Goal: Information Seeking & Learning: Learn about a topic

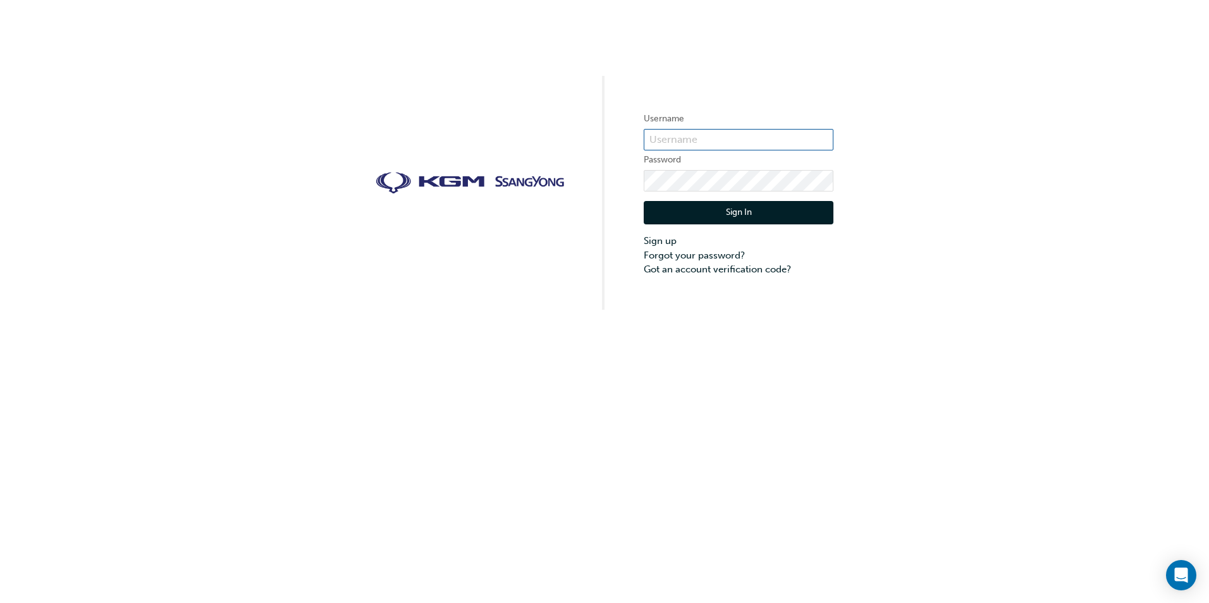
type input "[PERSON_NAME].[PERSON_NAME]"
click at [708, 145] on input "[PERSON_NAME].[PERSON_NAME]" at bounding box center [739, 139] width 190 height 21
click at [1012, 112] on div "Username [PERSON_NAME].[PERSON_NAME] Password Sign In Sign up Forgot your passw…" at bounding box center [604, 155] width 1209 height 310
click at [737, 212] on button "Sign In" at bounding box center [739, 213] width 190 height 24
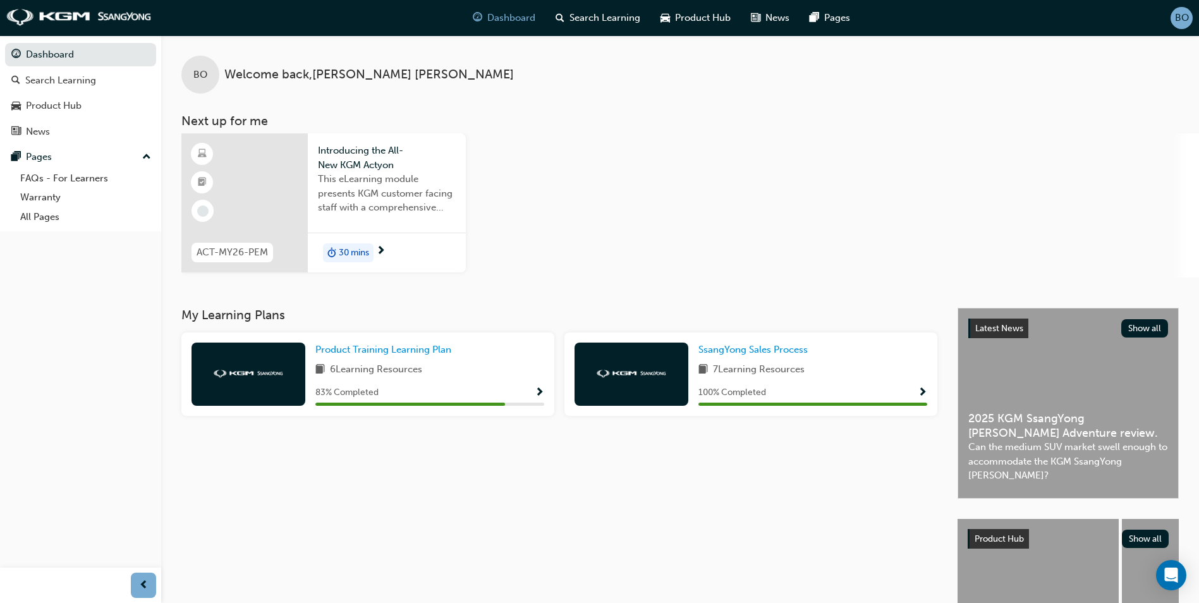
click at [355, 255] on span "30 mins" at bounding box center [354, 253] width 30 height 15
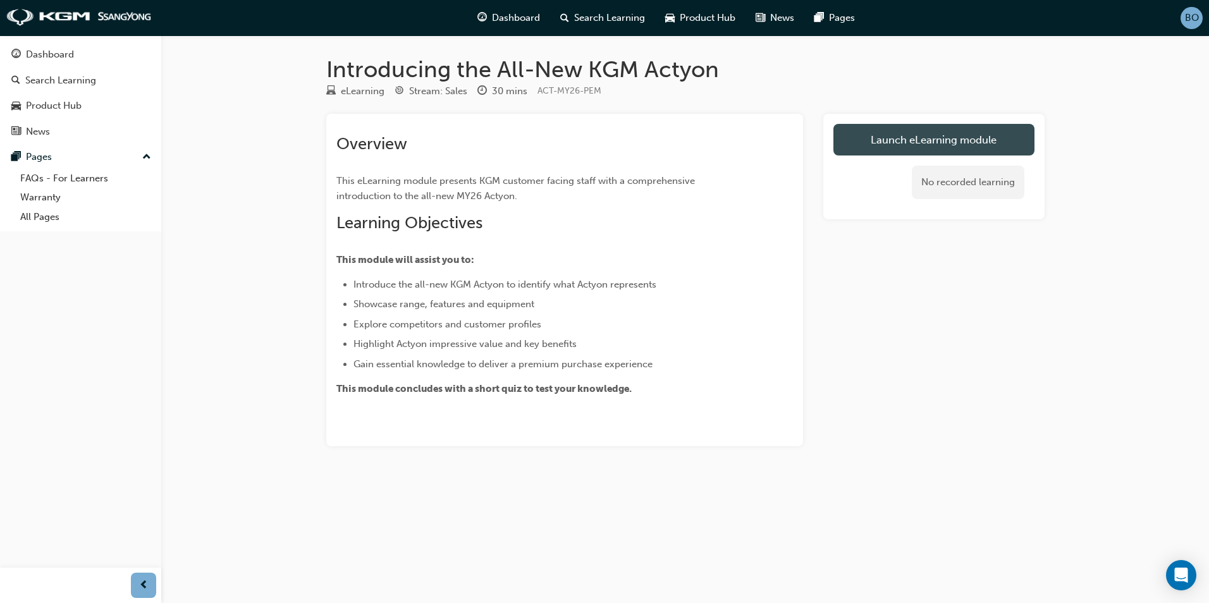
click at [943, 143] on link "Launch eLearning module" at bounding box center [933, 140] width 201 height 32
